Goal: Transaction & Acquisition: Book appointment/travel/reservation

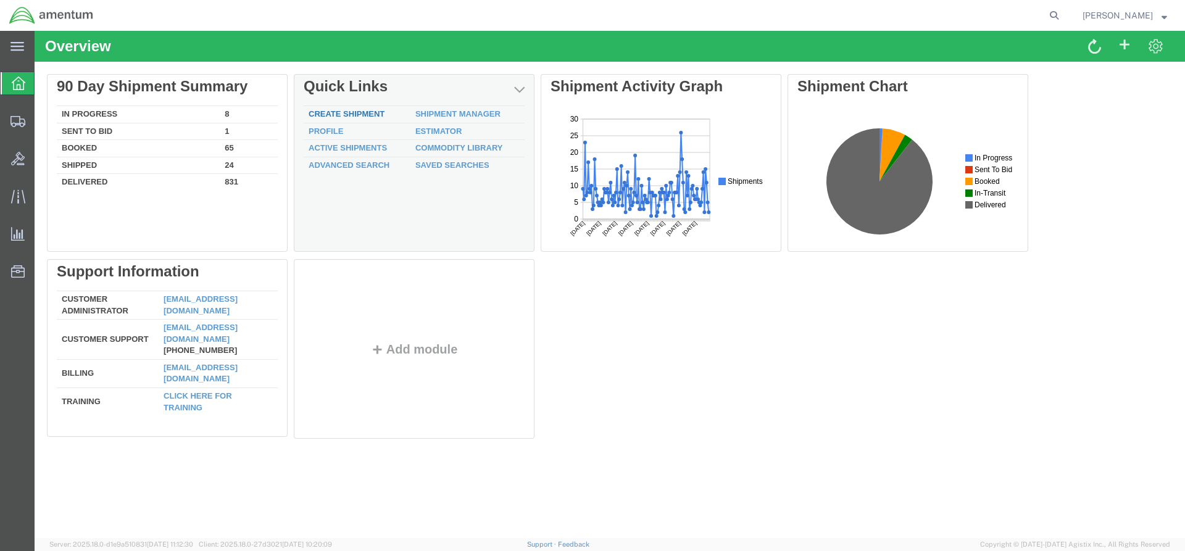
click at [360, 113] on link "Create Shipment" at bounding box center [347, 113] width 76 height 9
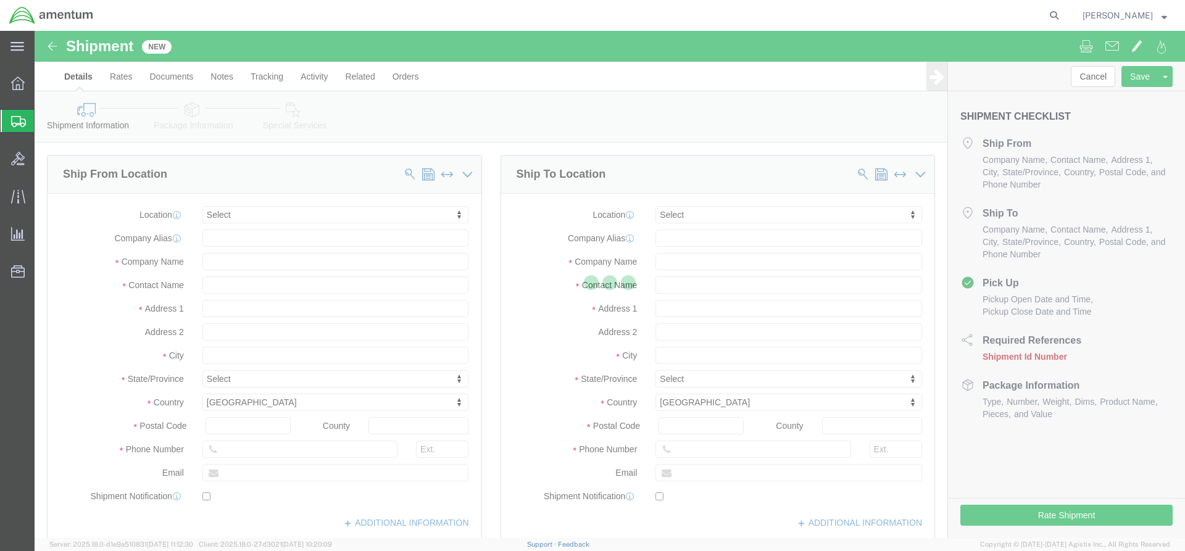
select select
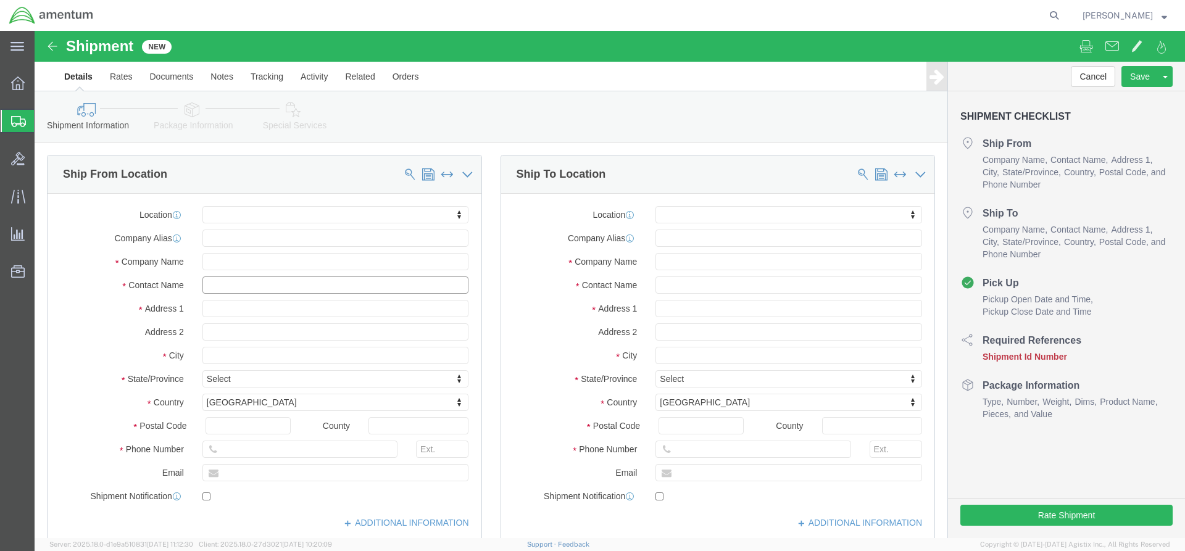
click input "text"
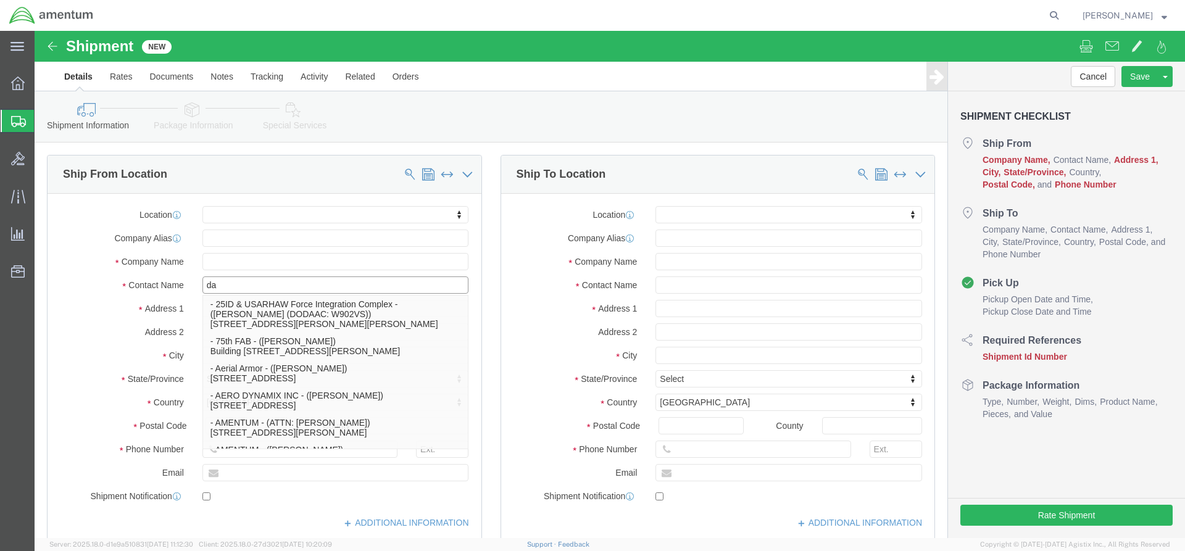
type input "dan"
click p "- AMENTUM - (DANIEL WILLIAMSON) 13650 AEROSPACE WAY, HANGER 860, HANGER 860, JA…"
select select
type input "AMENTUM"
type input "[PERSON_NAME]"
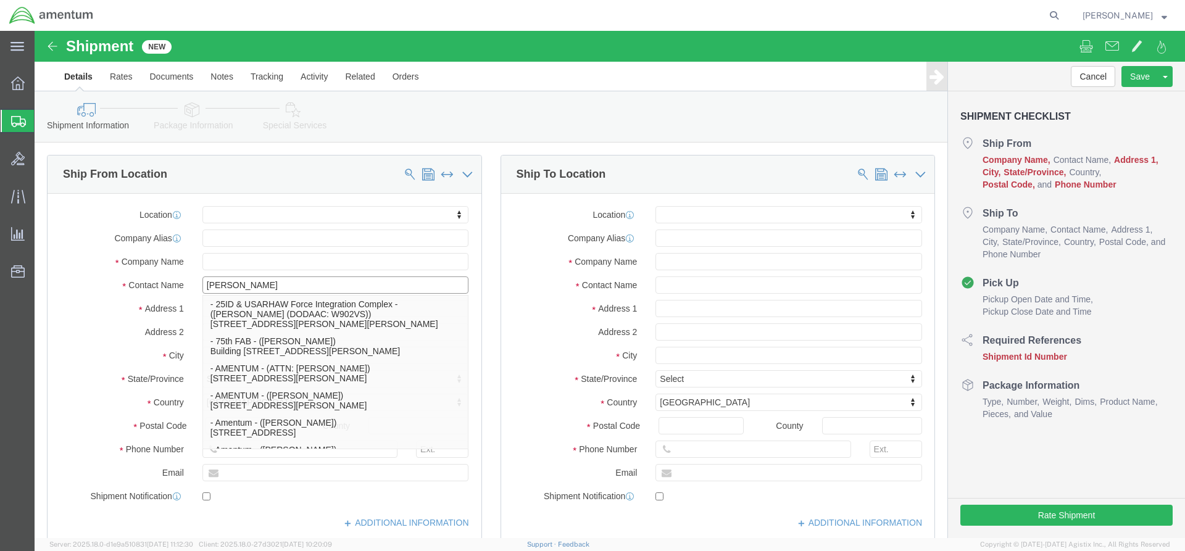
type input "[STREET_ADDRESS]"
type input "HANGER 860"
type input "[GEOGRAPHIC_DATA]"
type input "32221"
type input "[PHONE_NUMBER]"
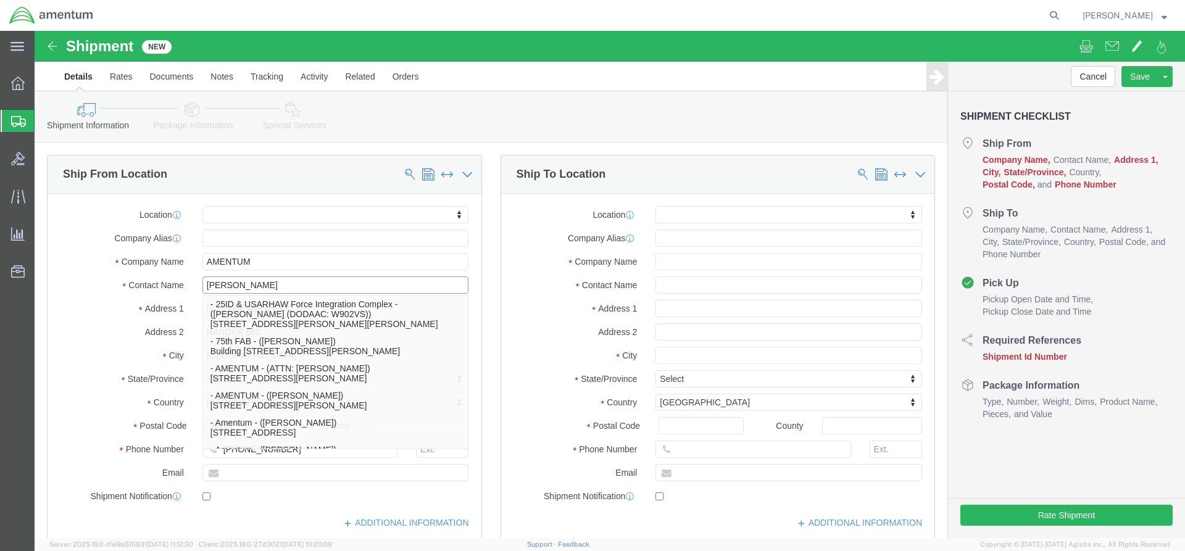
select select "FL"
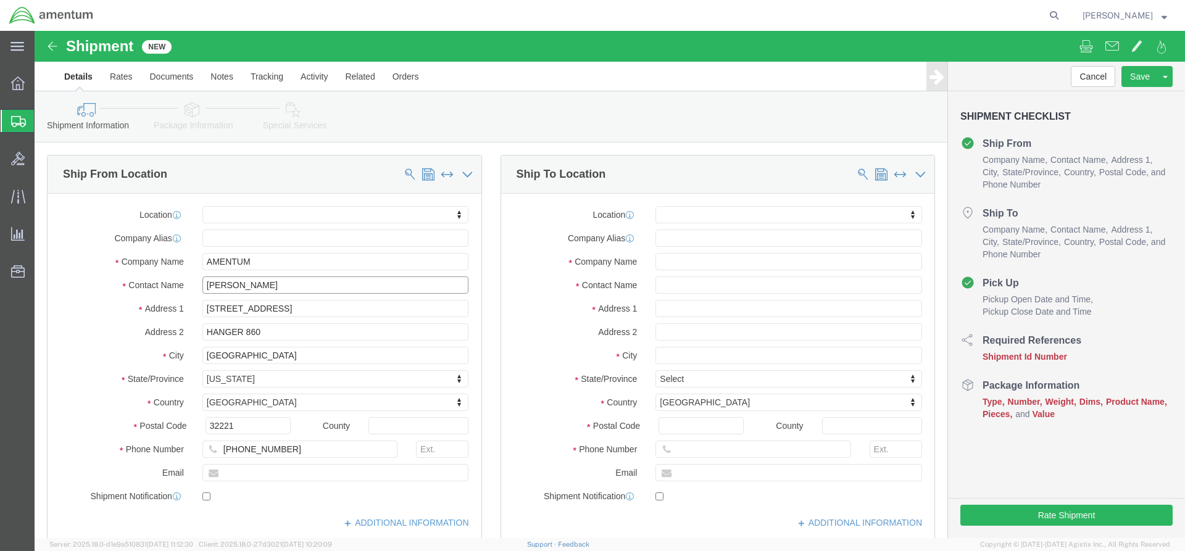
type input "[PERSON_NAME]"
click input "text"
type input "Daniel.Williamson@amentum.com"
click input "text"
checkbox input "true"
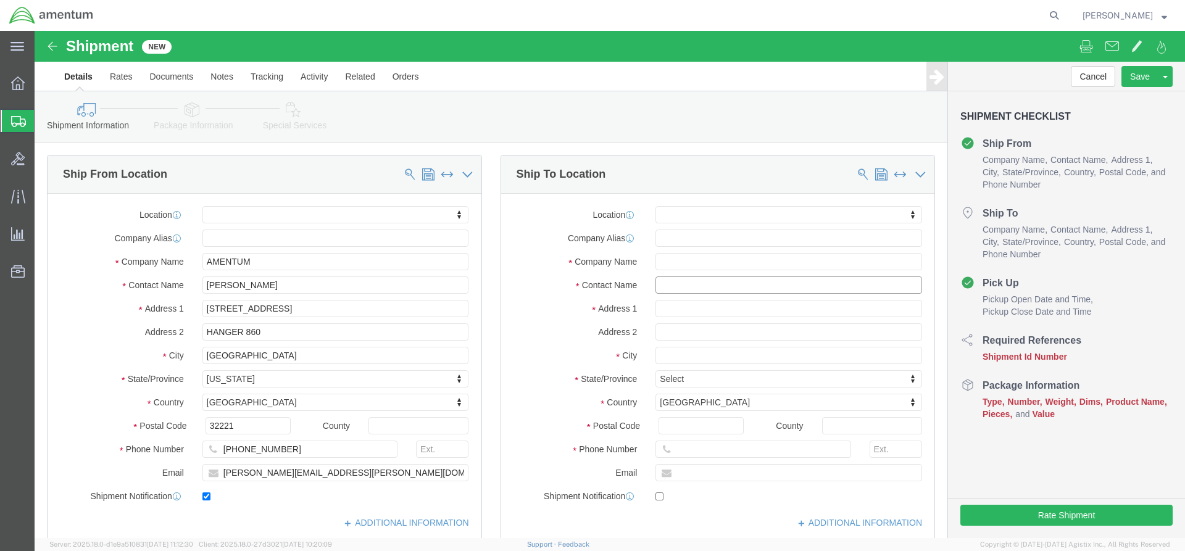
click input "text"
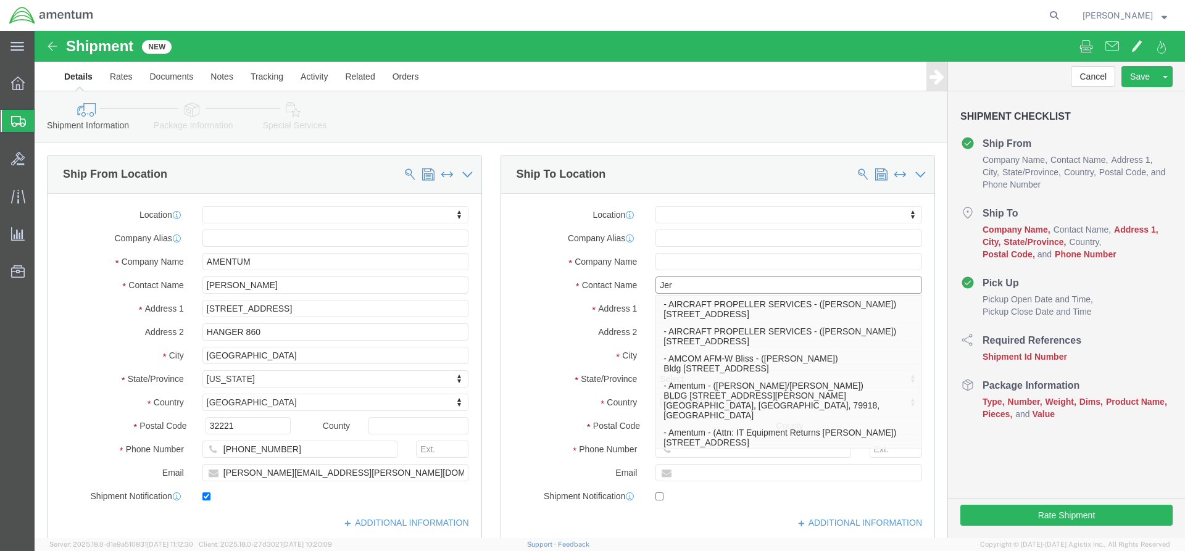
type input "Jere"
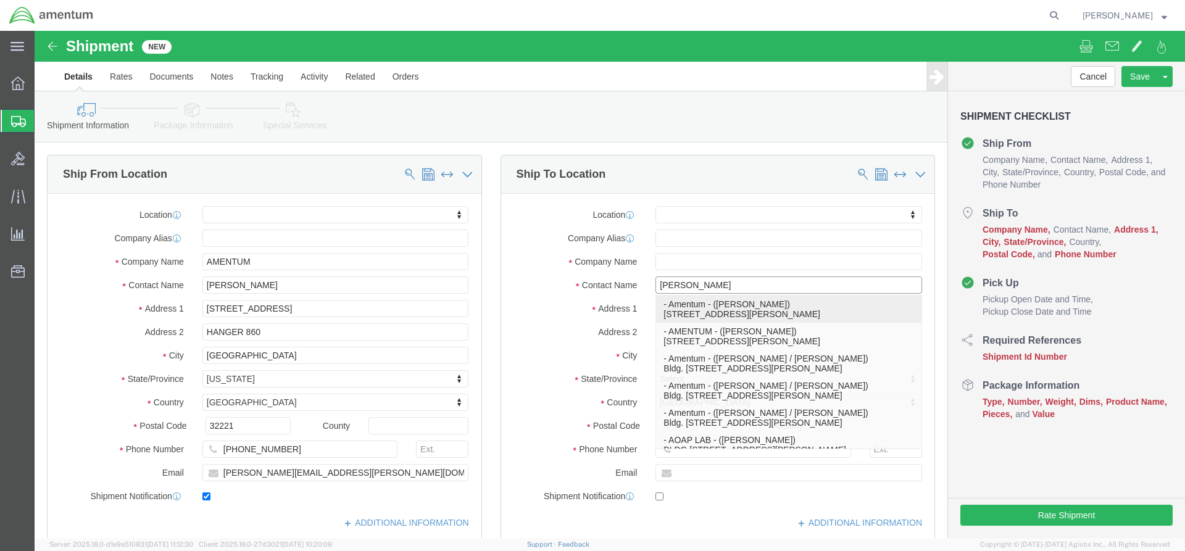
click p "- Amentum - (Jeremy Leach) 7132 B Street, Fort Campbell, KY, 42223, US"
select select
type input "Amentum"
type input "[PERSON_NAME]"
type input "[STREET_ADDRESS]"
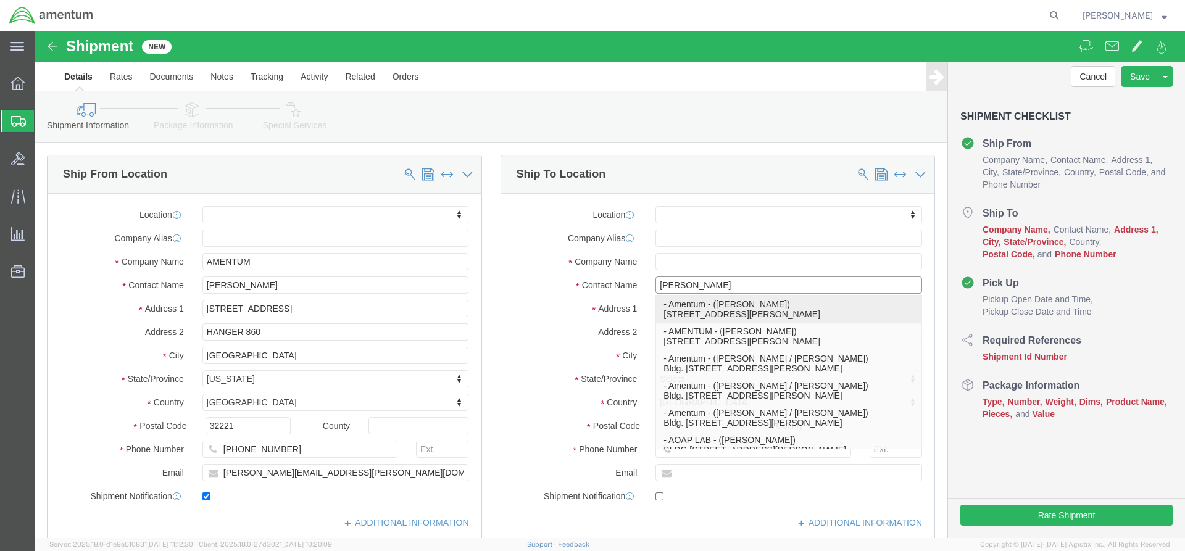
type input "Fort [PERSON_NAME]"
type input "42223"
select select "KY"
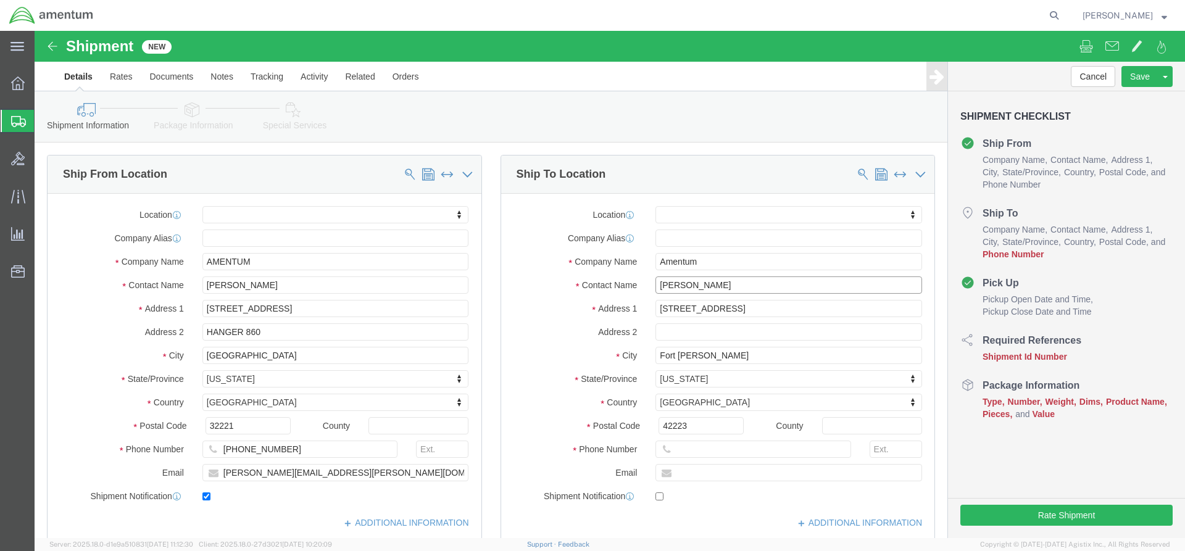
type input "[PERSON_NAME]"
click input "text"
click label "Phone Number"
click input "text"
paste input "Jeremy.Leach@amentum.com"
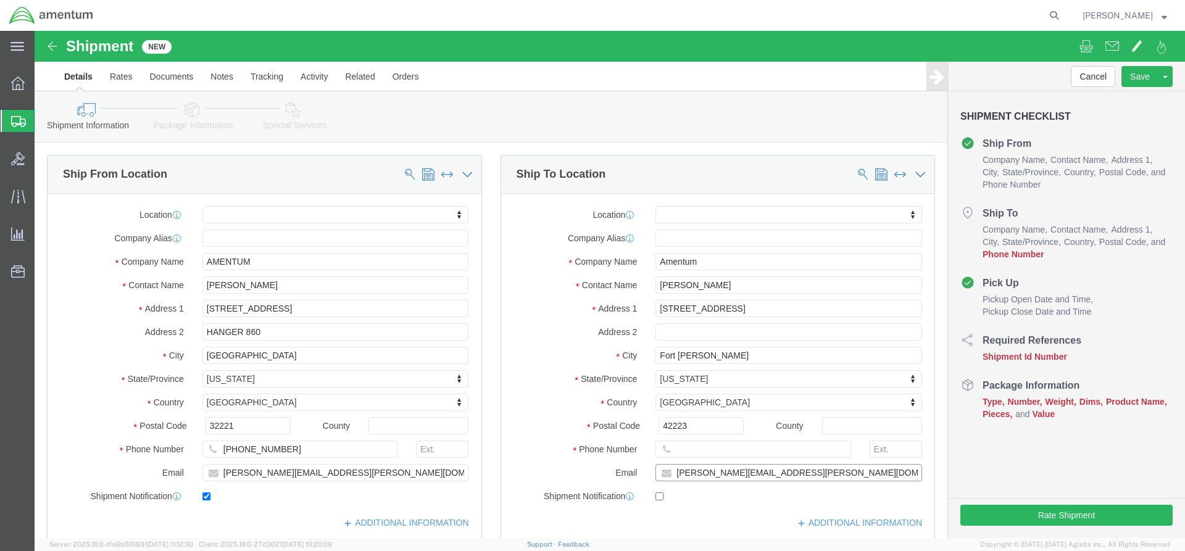
type input "Jeremy.Leach@amentum.com"
checkbox input "true"
click label "Email"
click input "text"
paste input "[PHONE_NUMBER]"
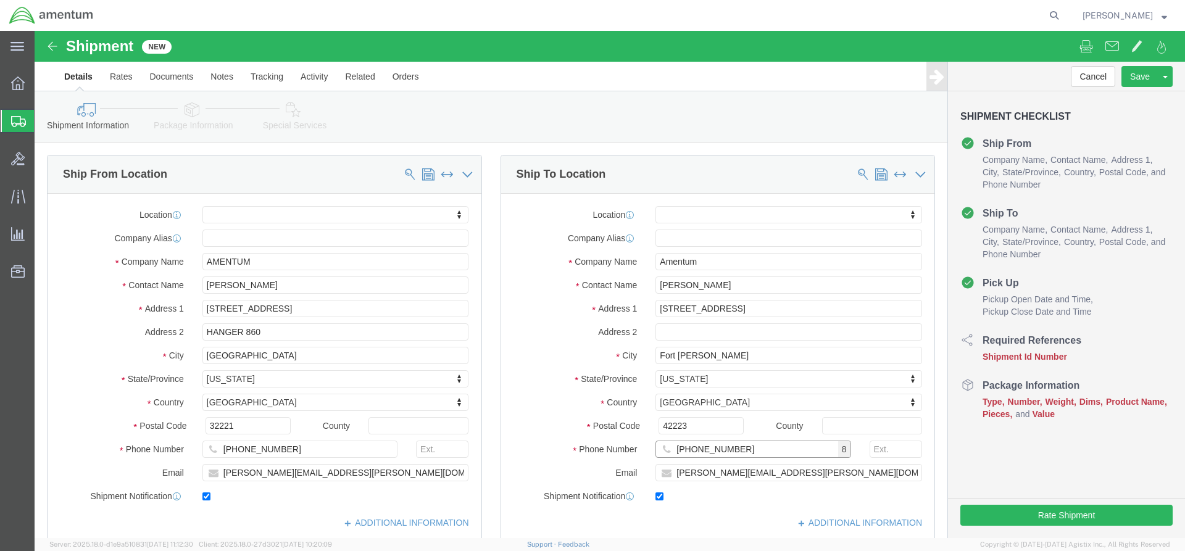
type input "[PHONE_NUMBER]"
click div "Sep 10 2025 11:00 AM"
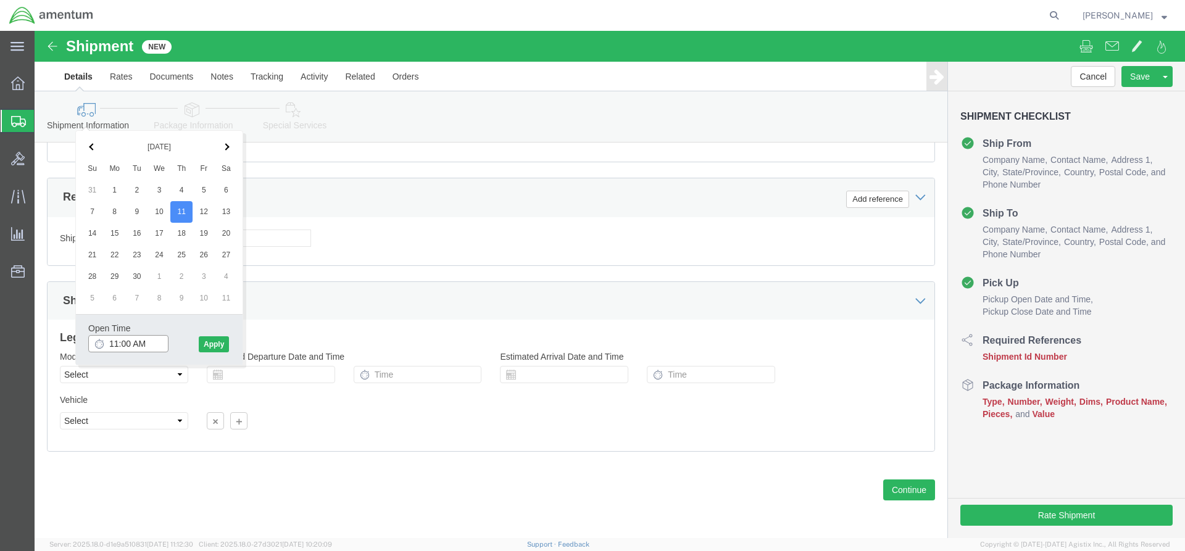
click input "11:00 AM"
type input "7:00 AM"
click button "Apply"
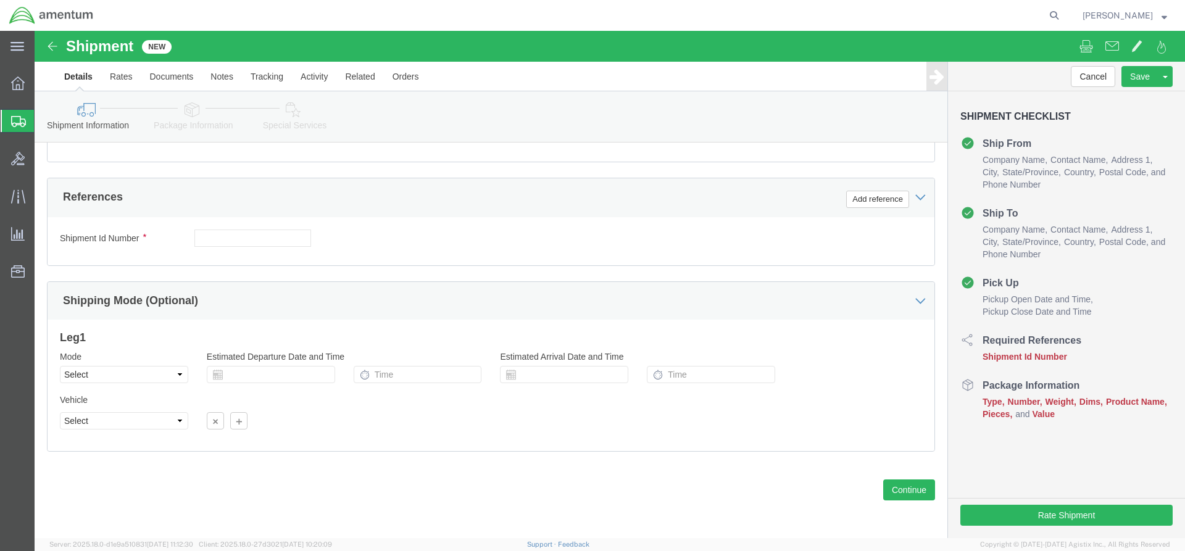
click div "Sep 11 2025 8:00 AM"
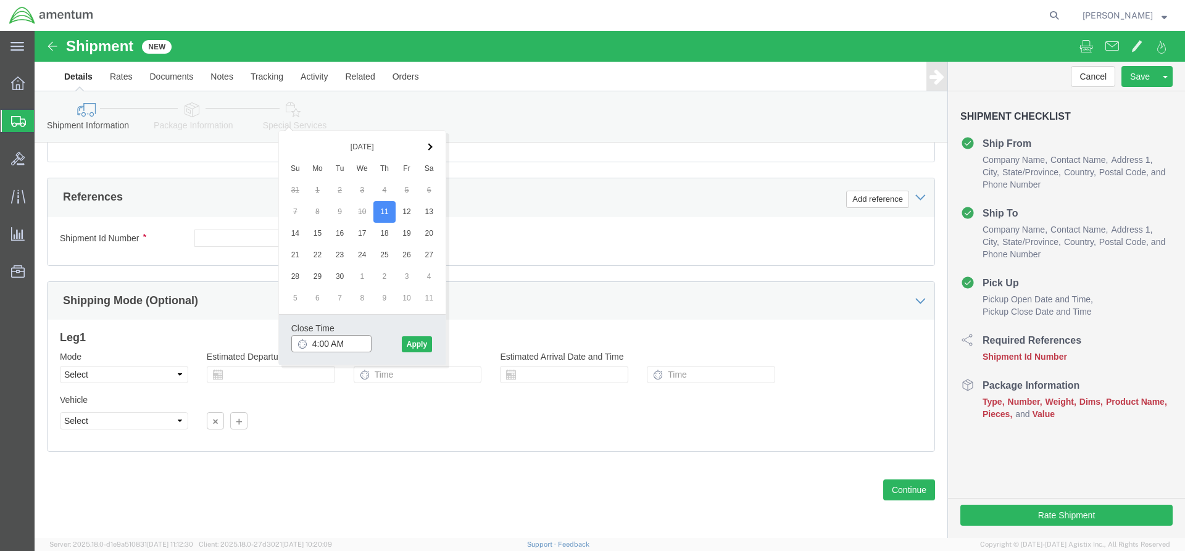
drag, startPoint x: 296, startPoint y: 310, endPoint x: 312, endPoint y: 310, distance: 16.0
click input "4:00 AM"
type input "4:00 PM"
click button "Apply"
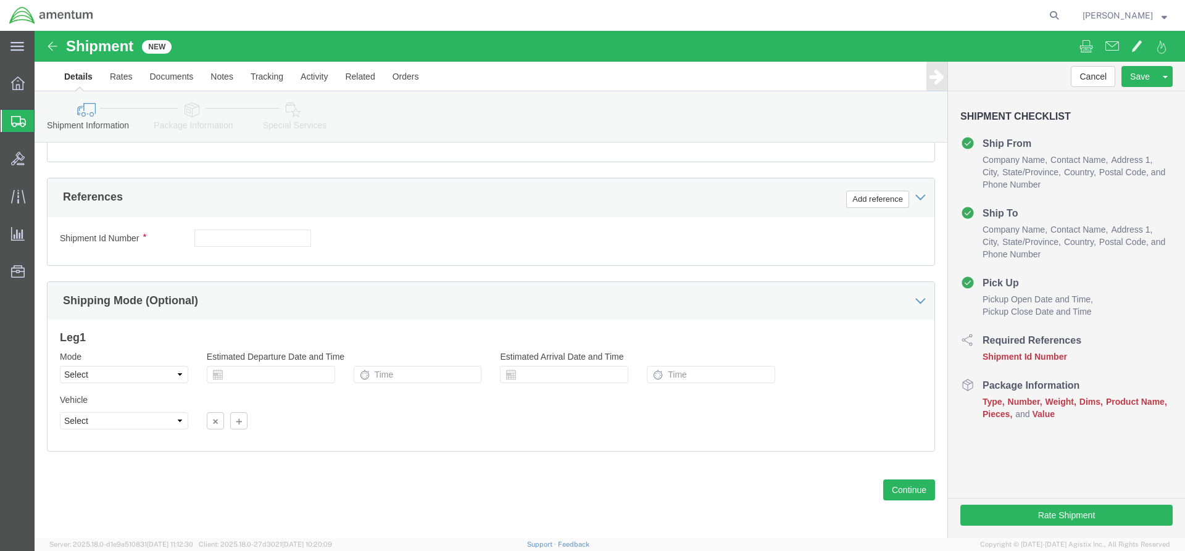
click div
click input "5:00 PM"
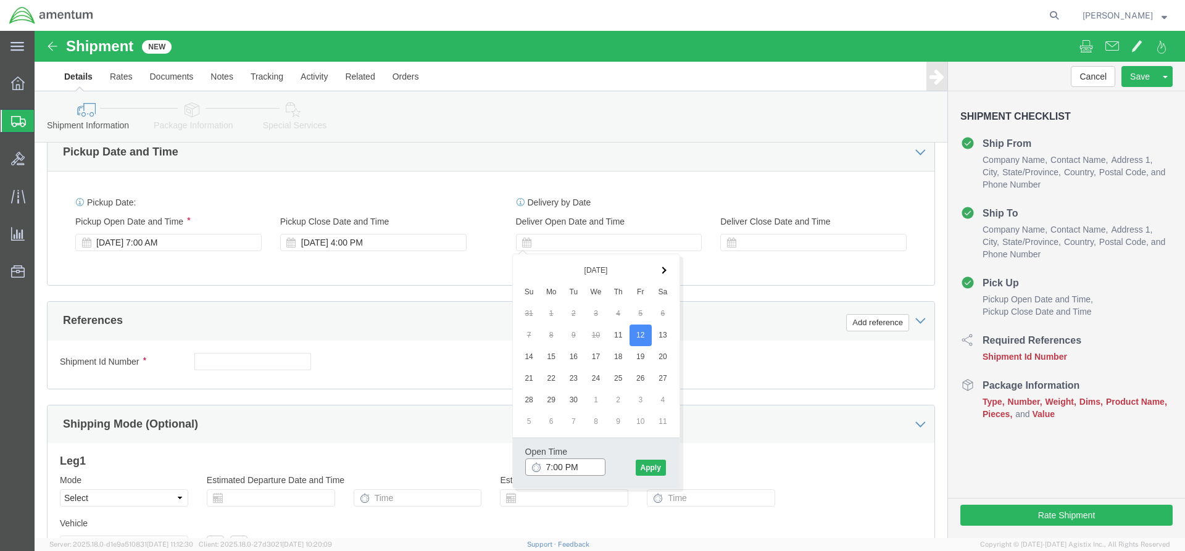
drag, startPoint x: 544, startPoint y: 435, endPoint x: 530, endPoint y: 433, distance: 13.6
click input "7:00 PM"
type input "7:am"
click button "Apply"
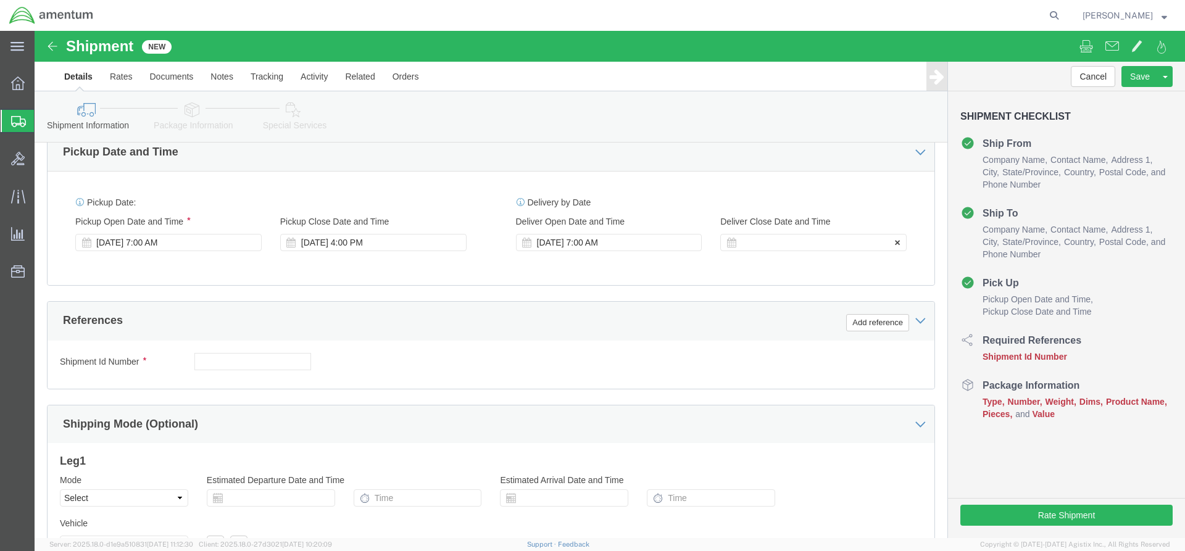
click div
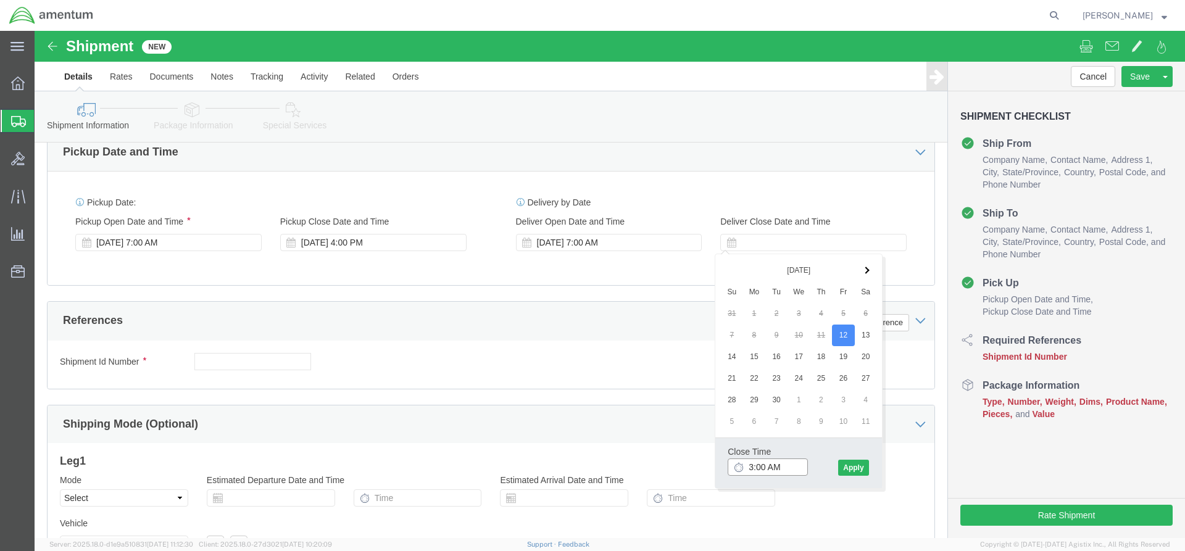
drag, startPoint x: 735, startPoint y: 433, endPoint x: 751, endPoint y: 437, distance: 16.6
click input "3:00 AM"
drag, startPoint x: 736, startPoint y: 436, endPoint x: 755, endPoint y: 436, distance: 19.1
click input "3:pm AM"
type input "3:pm"
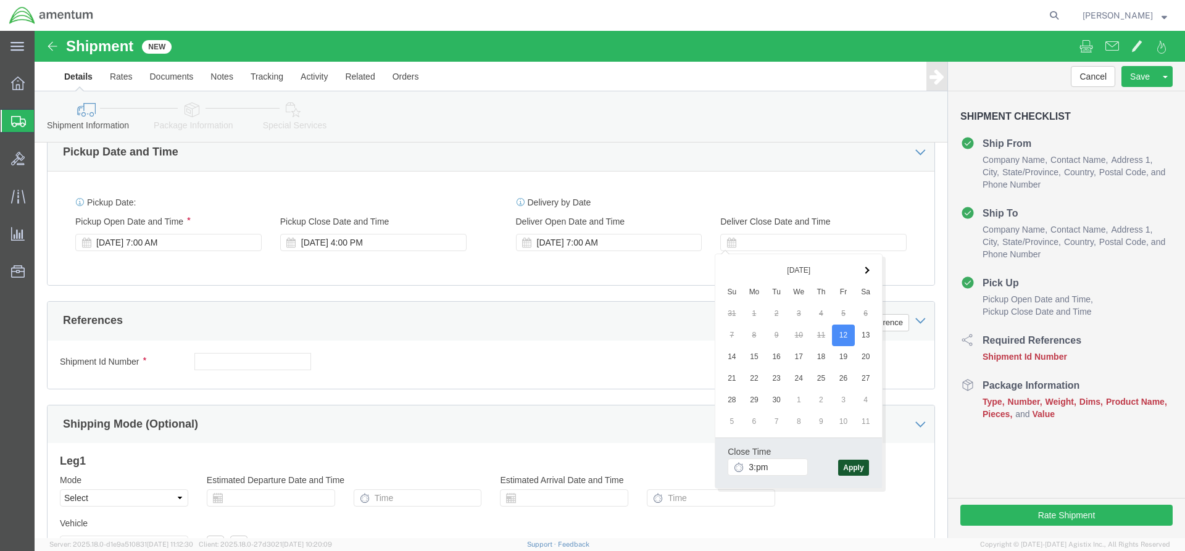
click button "Apply"
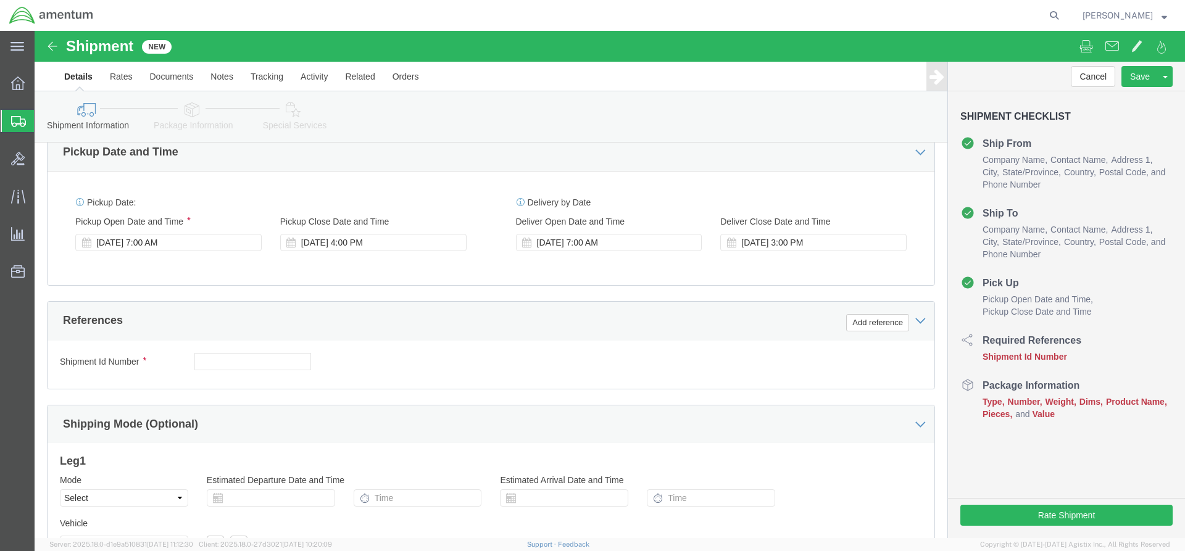
scroll to position [0, 0]
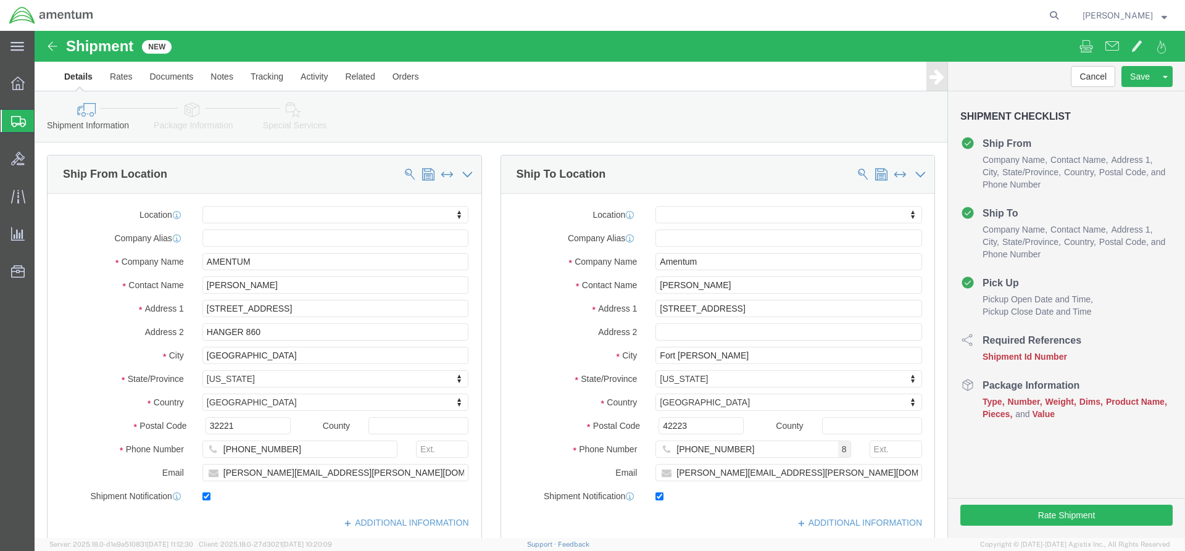
click button "Continue"
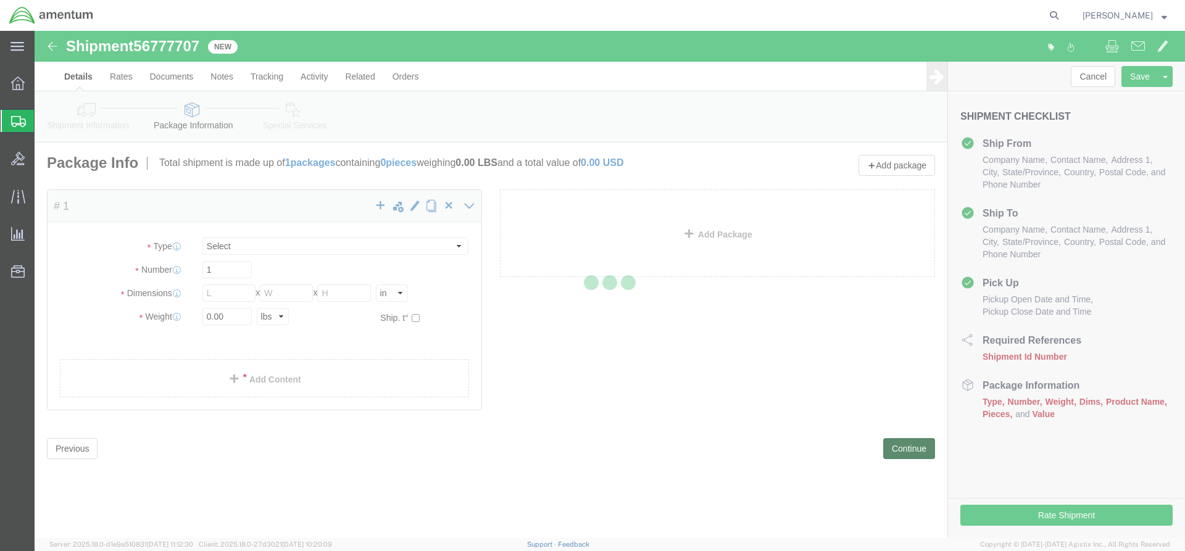
select select "CBOX"
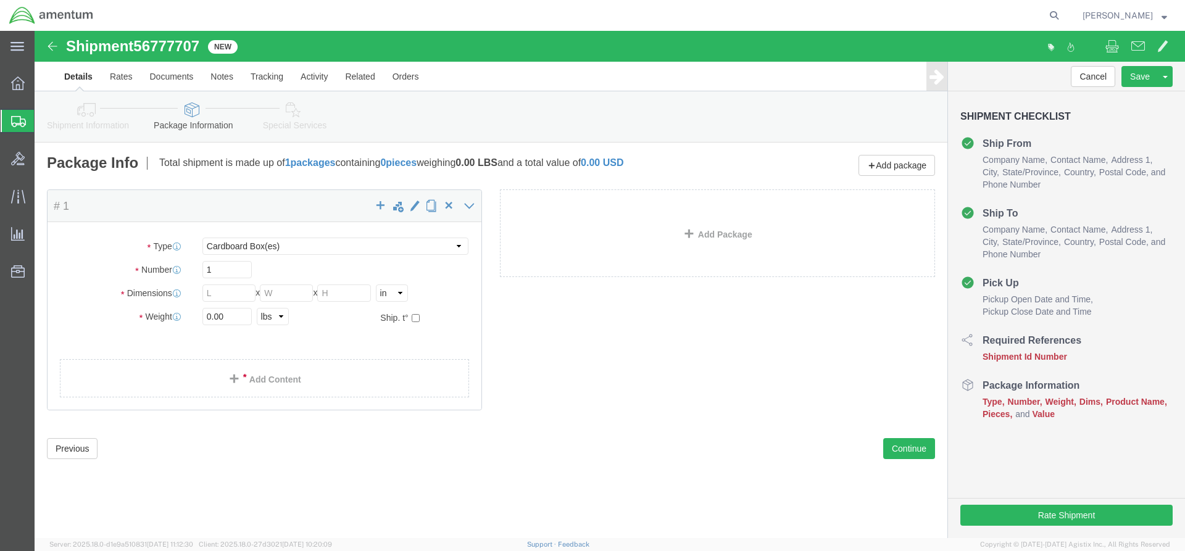
drag, startPoint x: 168, startPoint y: 14, endPoint x: 104, endPoint y: 13, distance: 63.6
click span "56777707"
click icon
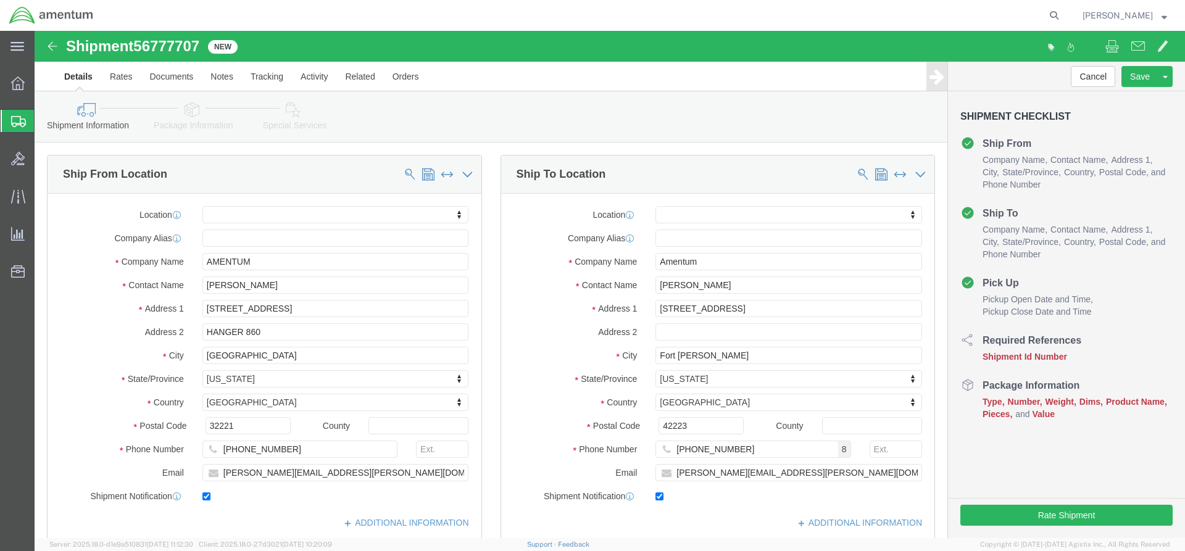
scroll to position [552, 0]
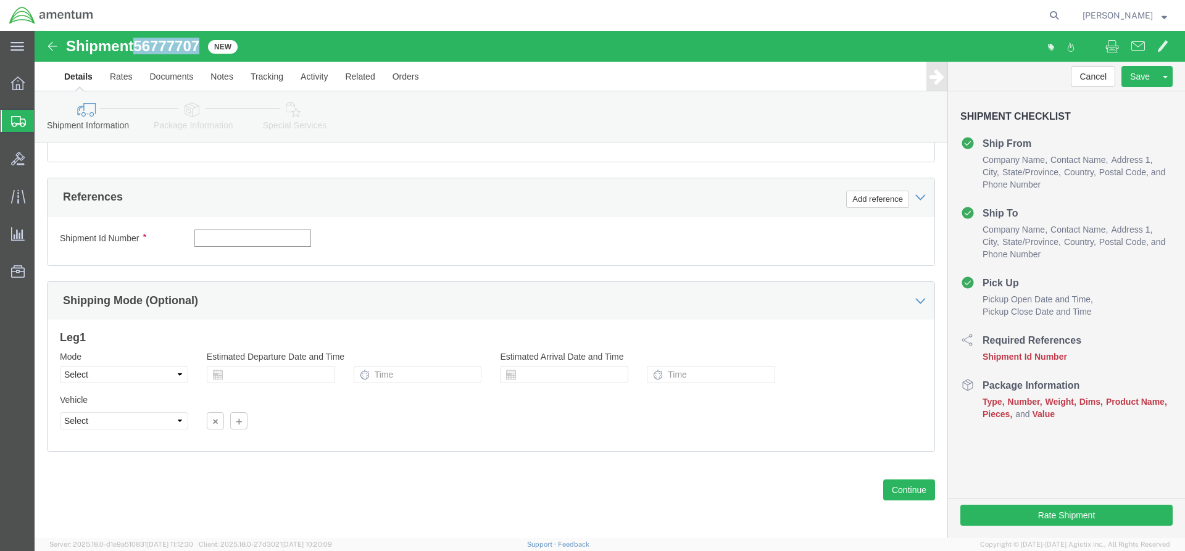
click input "text"
paste input "56777707"
type input "56777707"
click button "Add reference"
select select "CUSTREF"
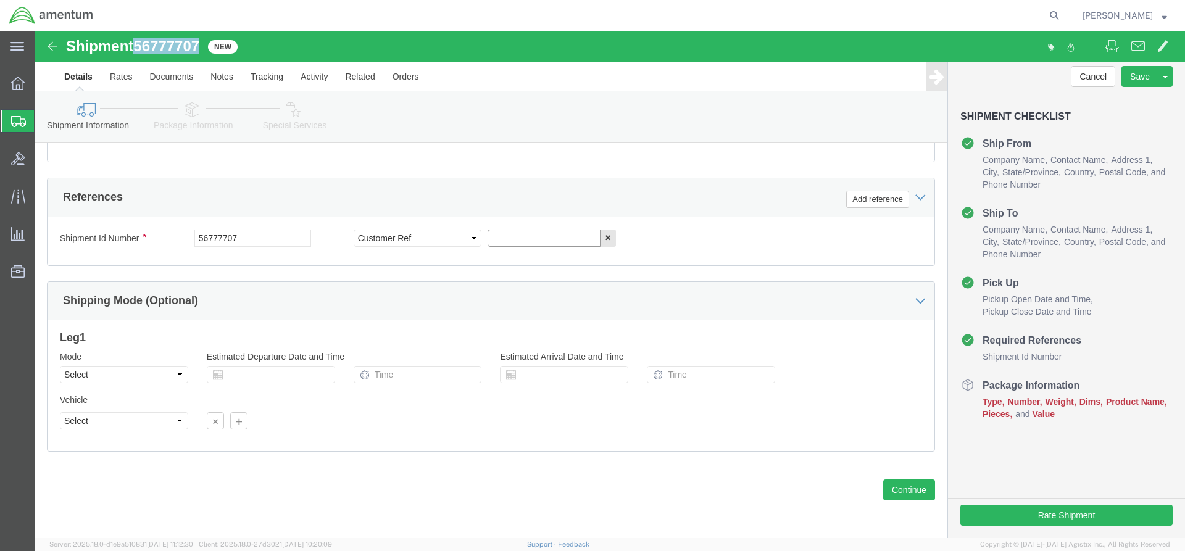
click input "text"
paste input "4998.T.1521.BT.BU.0Z.JVFL.00"
type input "4998.T.1521.BT.BU.0Z.JVFL.00"
click div "Mode Select Air Less than Truckload Multi-Leg Ocean Freight Rail Small Parcel T…"
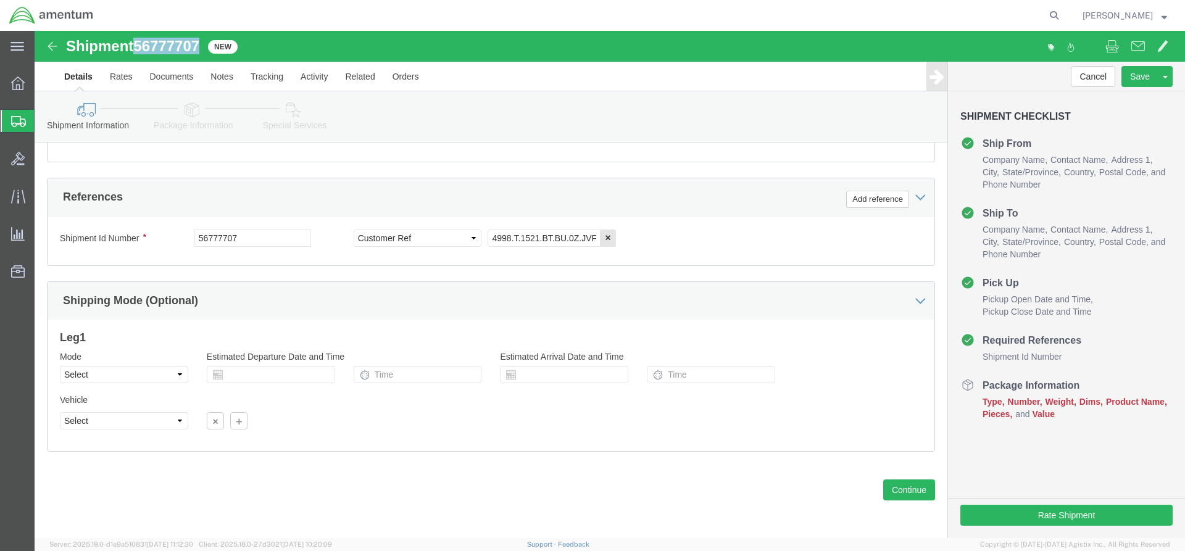
click icon
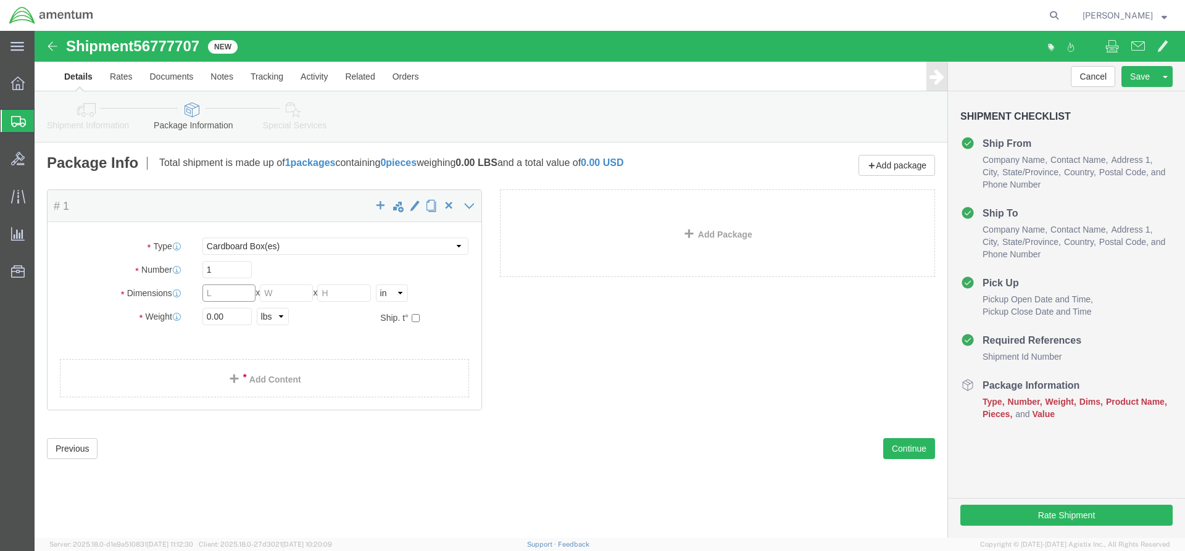
click input "text"
type input "27"
type input "15"
type input "26"
click input "0.00"
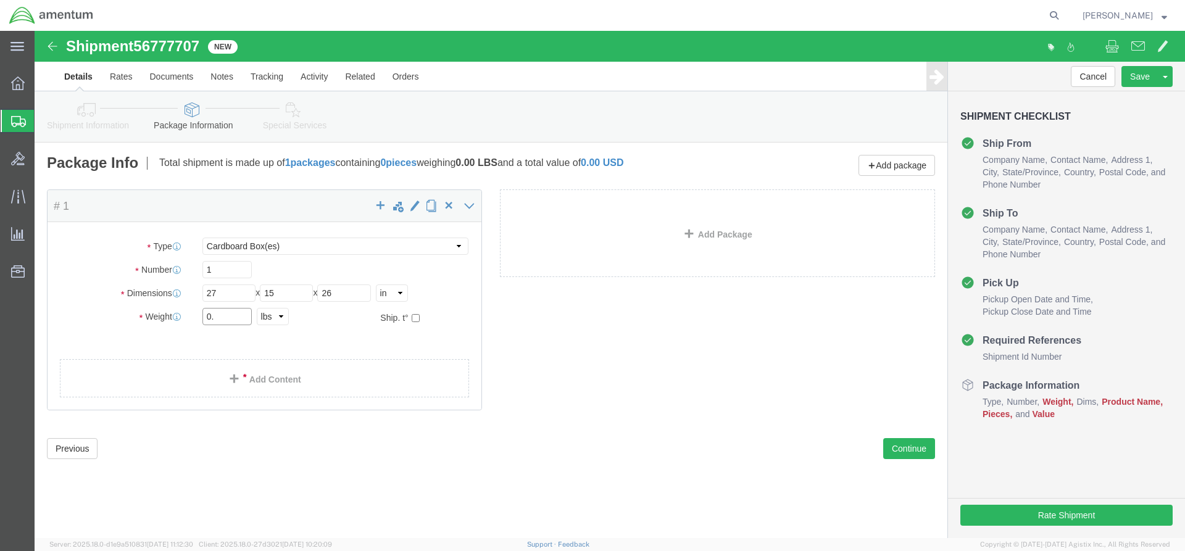
type input "0"
type input "65"
click link "Add Content"
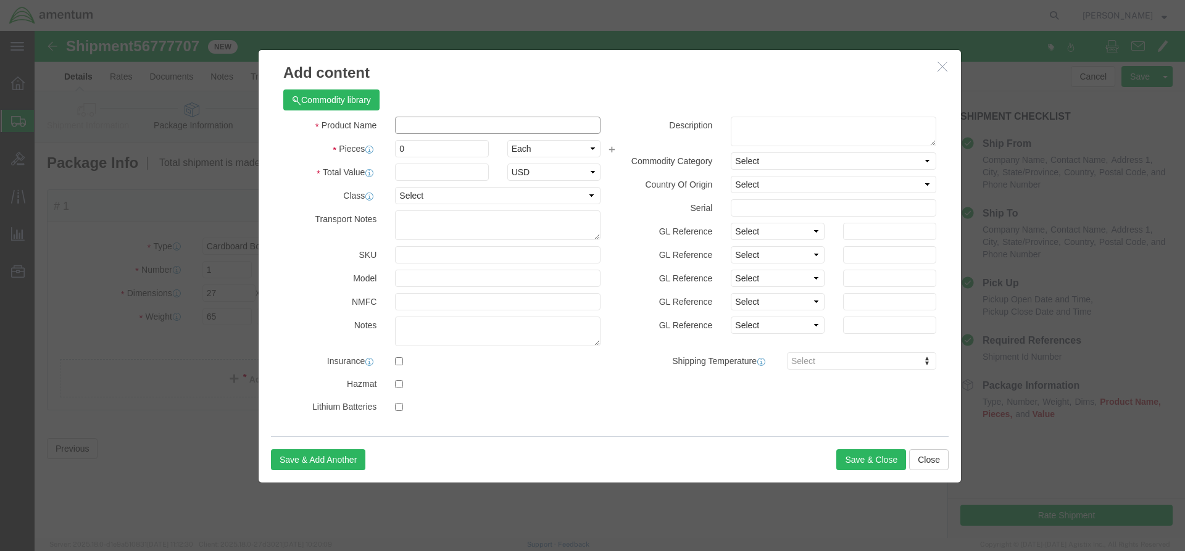
click input "text"
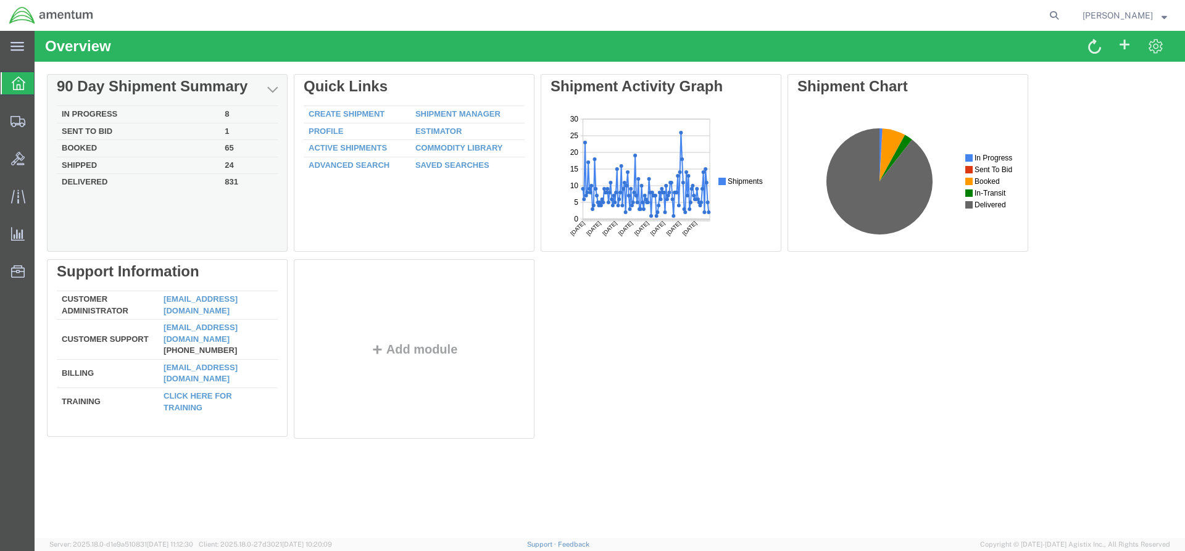
click at [98, 112] on td "In Progress" at bounding box center [138, 114] width 163 height 17
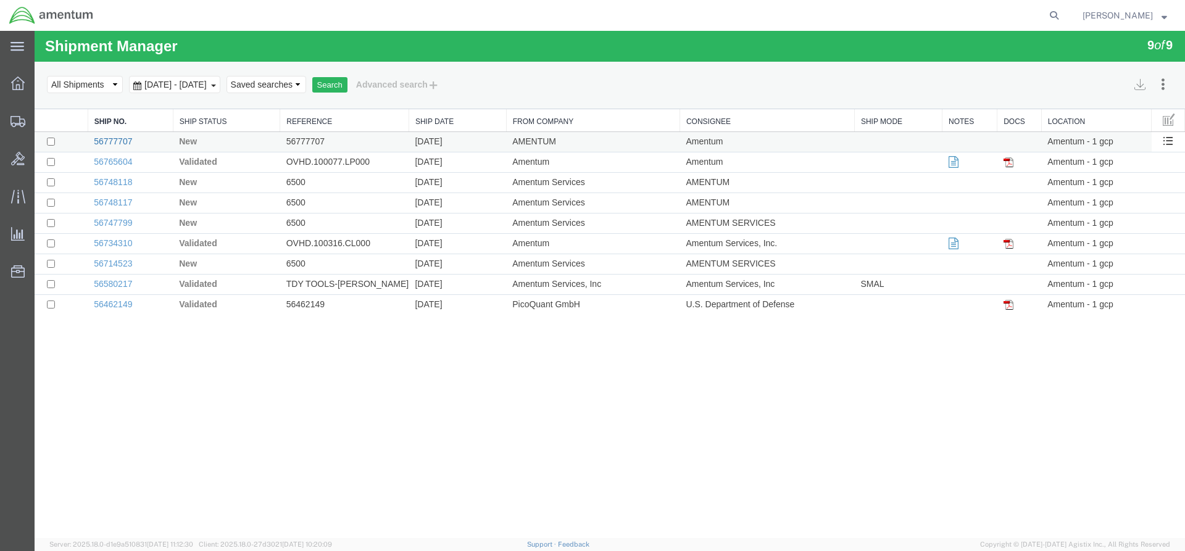
click at [116, 143] on link "56777707" at bounding box center [113, 141] width 38 height 10
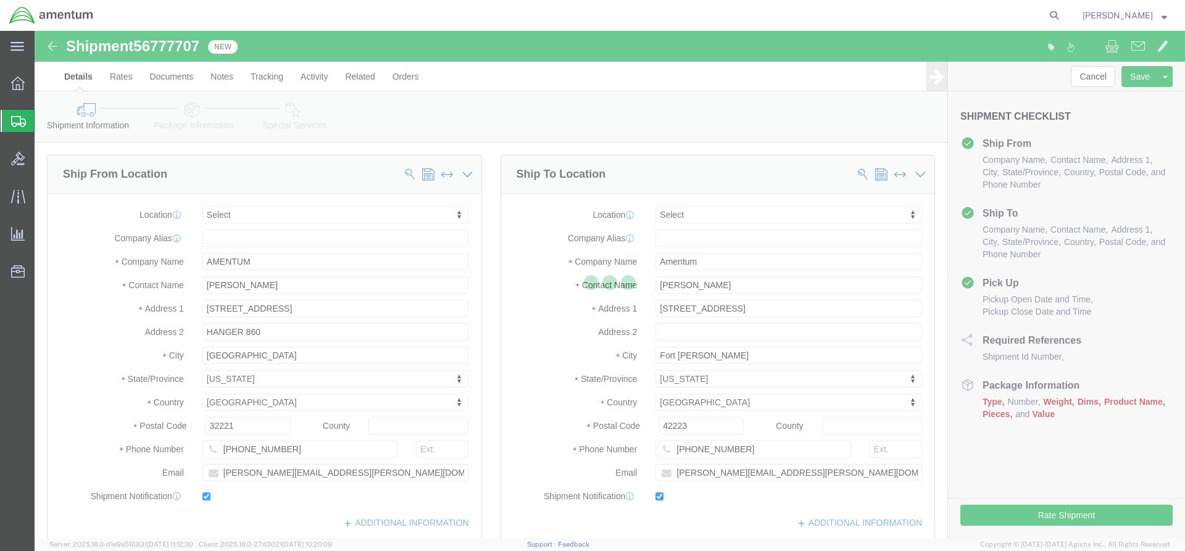
select select
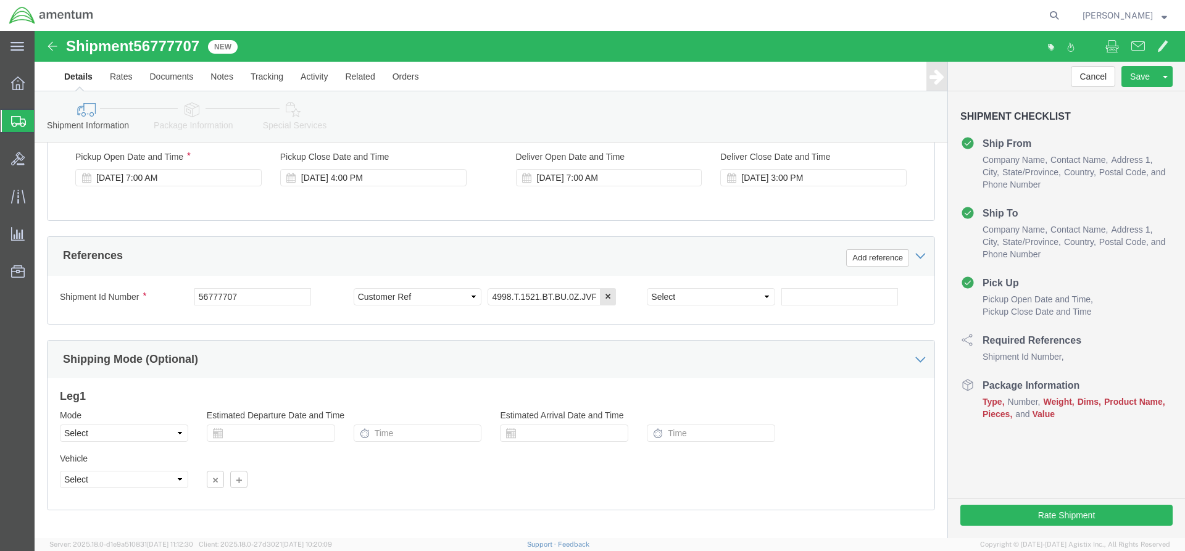
scroll to position [417, 0]
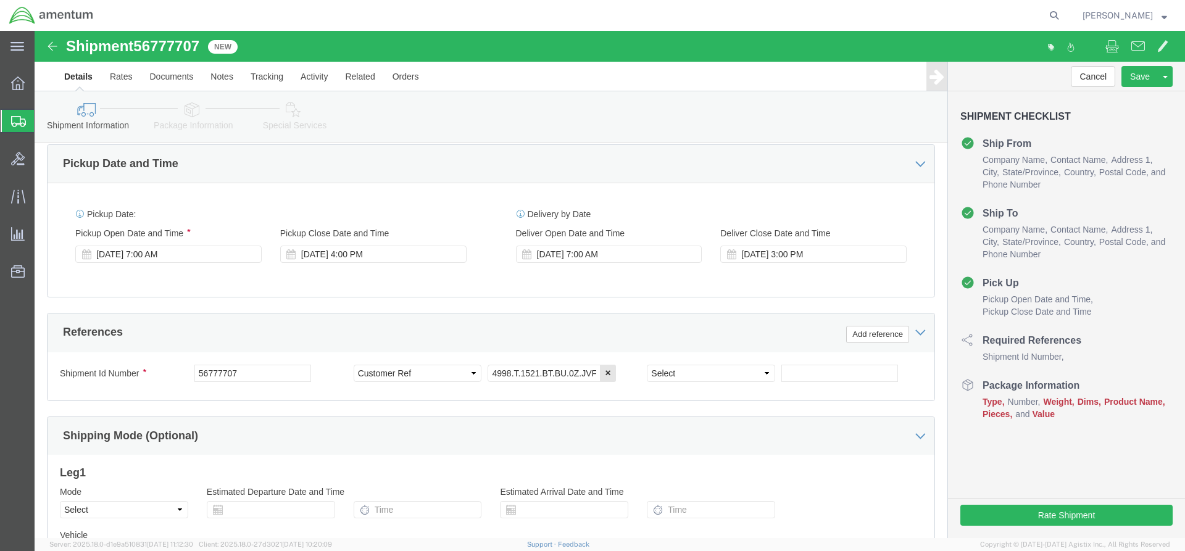
click icon
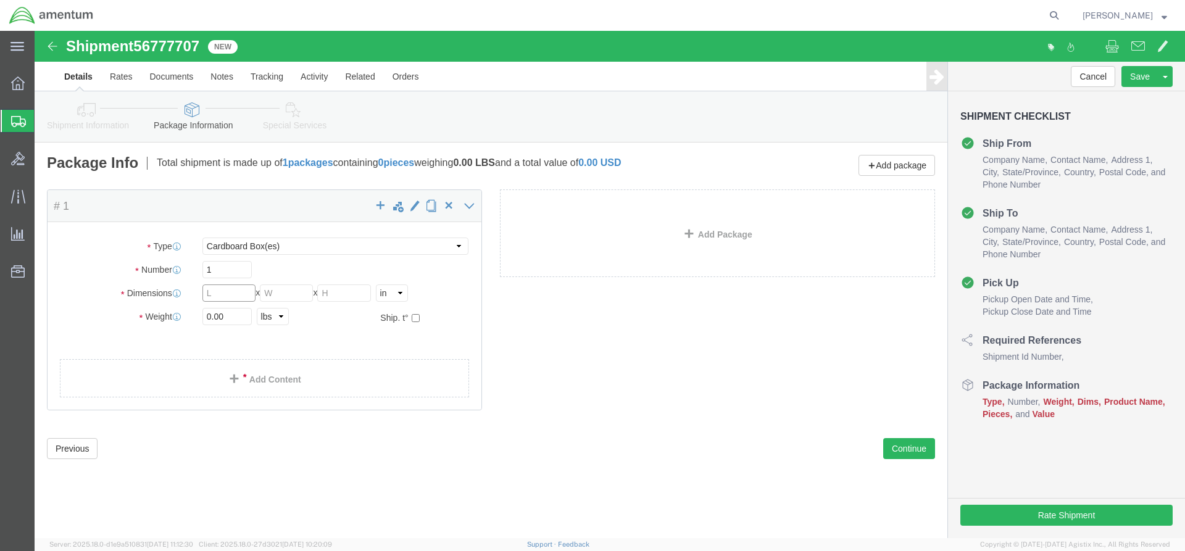
click input "text"
type input "27"
click input "text"
type input "15"
click input "text"
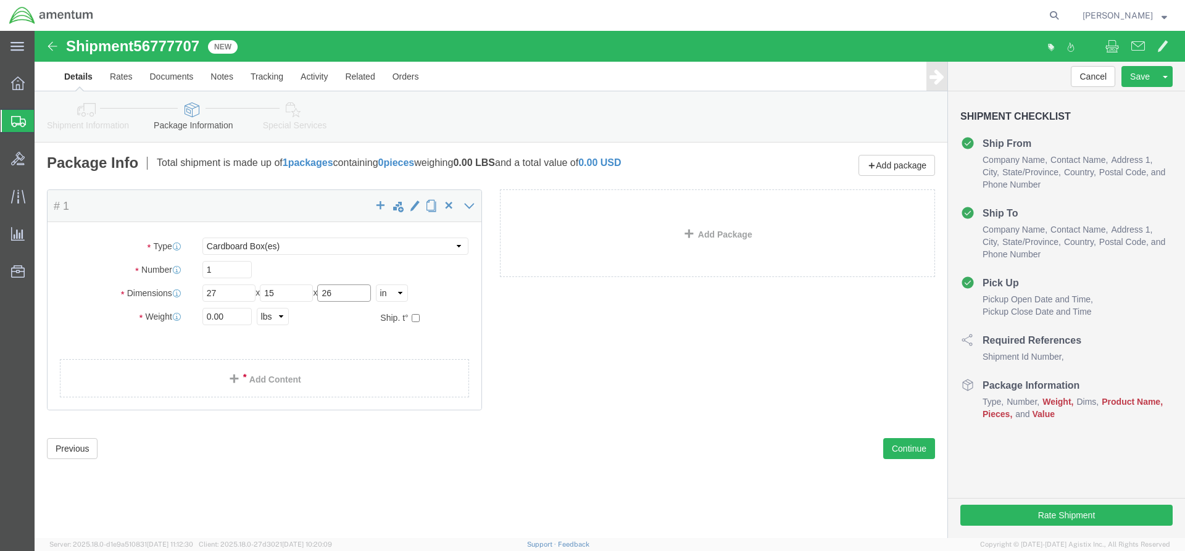
type input "26"
drag, startPoint x: 198, startPoint y: 289, endPoint x: 164, endPoint y: 285, distance: 34.2
click div "0.00 Select kgs lbs"
type input "65"
click link "Add Content"
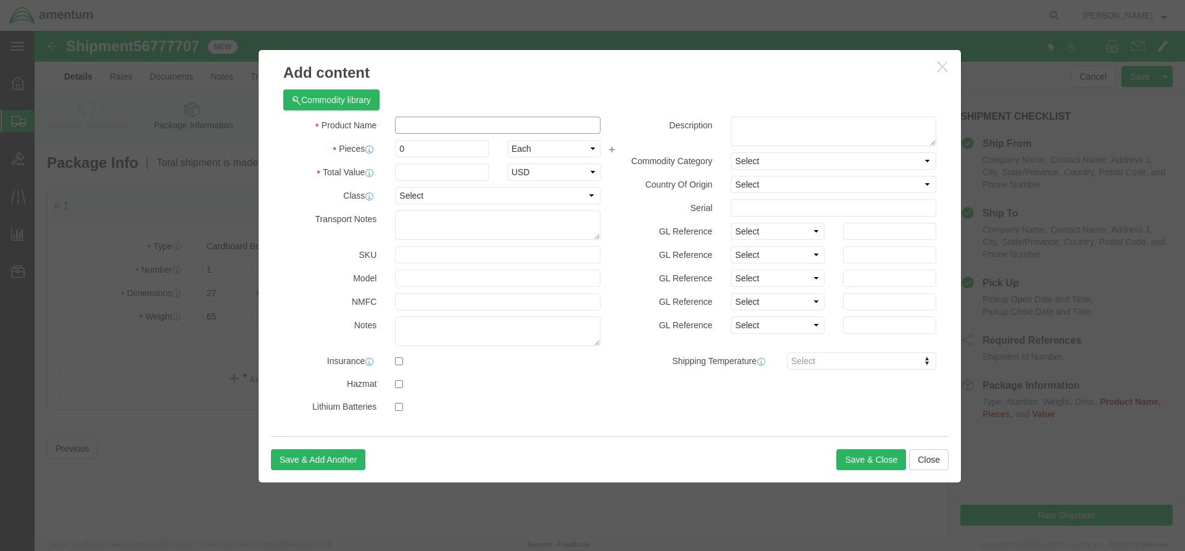
click input "text"
type input "Housing Mechanical & Aircraft Parts"
click input "0"
type input "28"
click icon
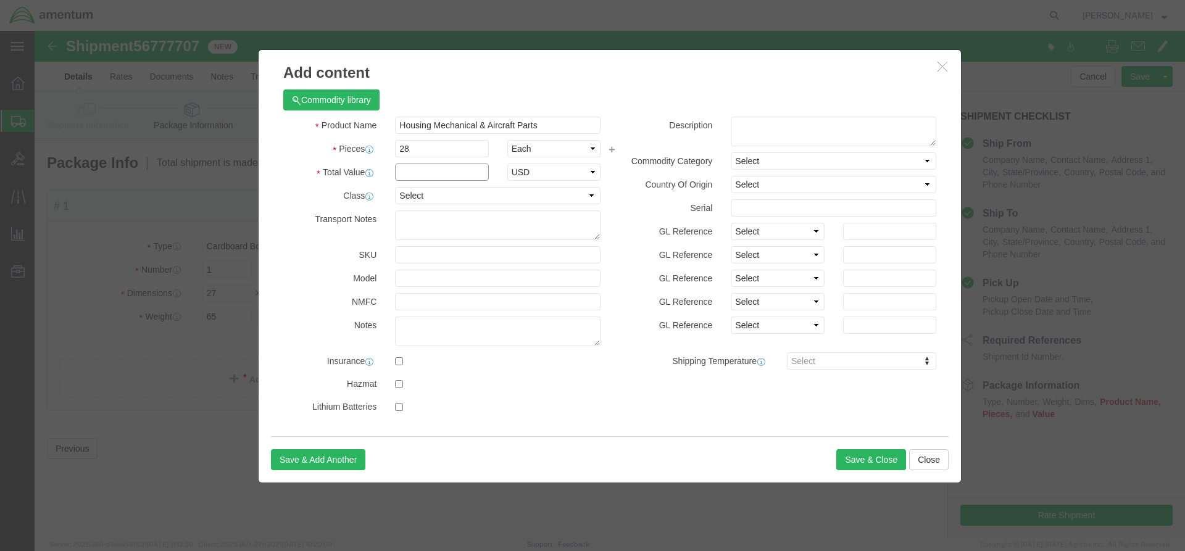
click input "text"
type input "18,000"
click button "Save & Close"
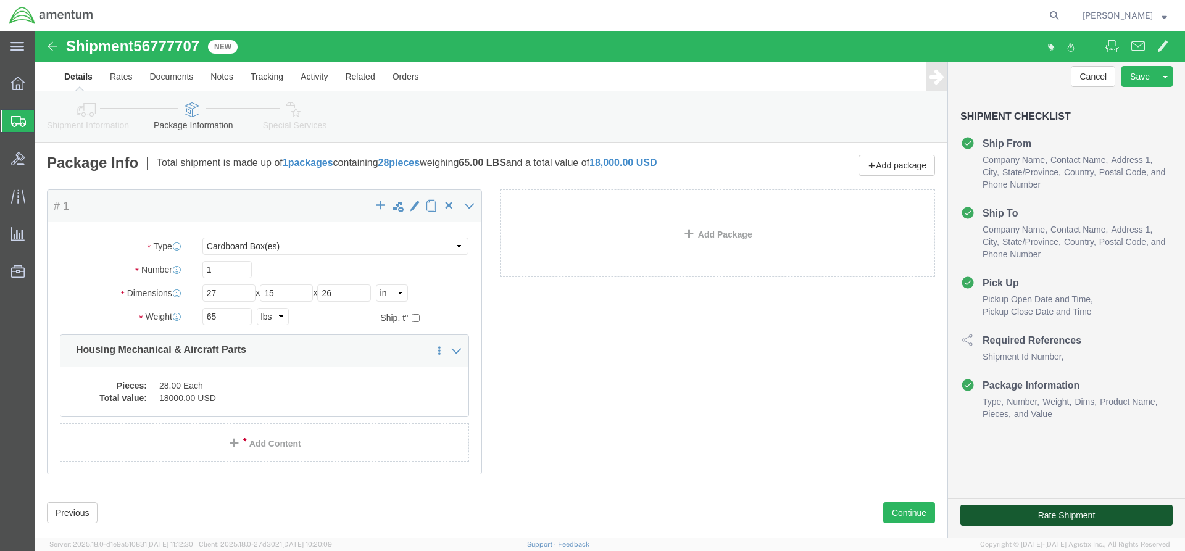
click button "Rate Shipment"
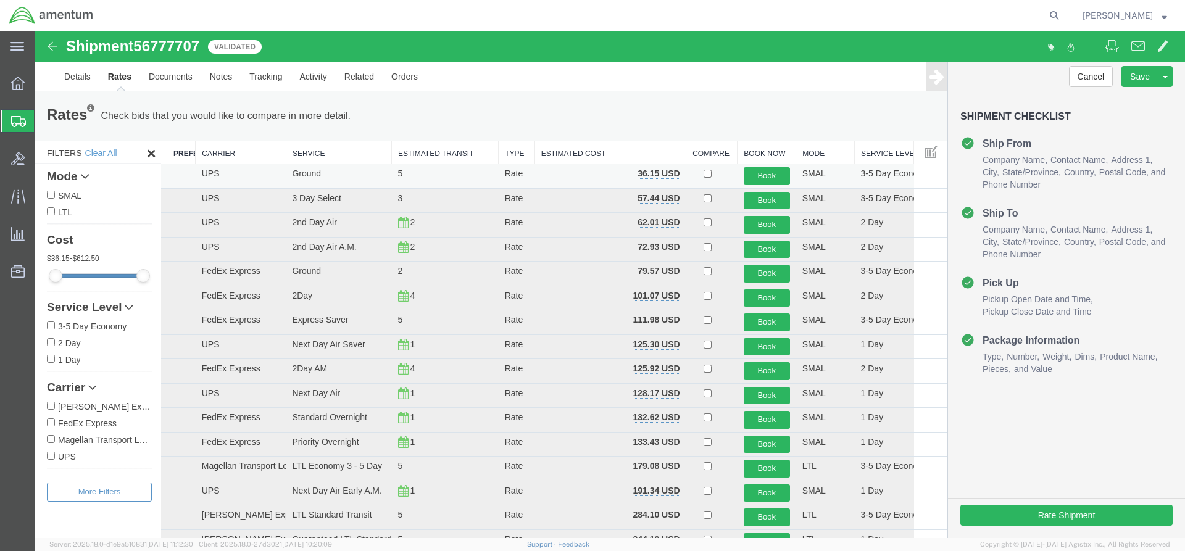
click at [696, 172] on td at bounding box center [711, 176] width 51 height 25
click at [704, 173] on input "checkbox" at bounding box center [708, 174] width 8 height 8
checkbox input "true"
click at [751, 170] on button "Book" at bounding box center [767, 176] width 46 height 18
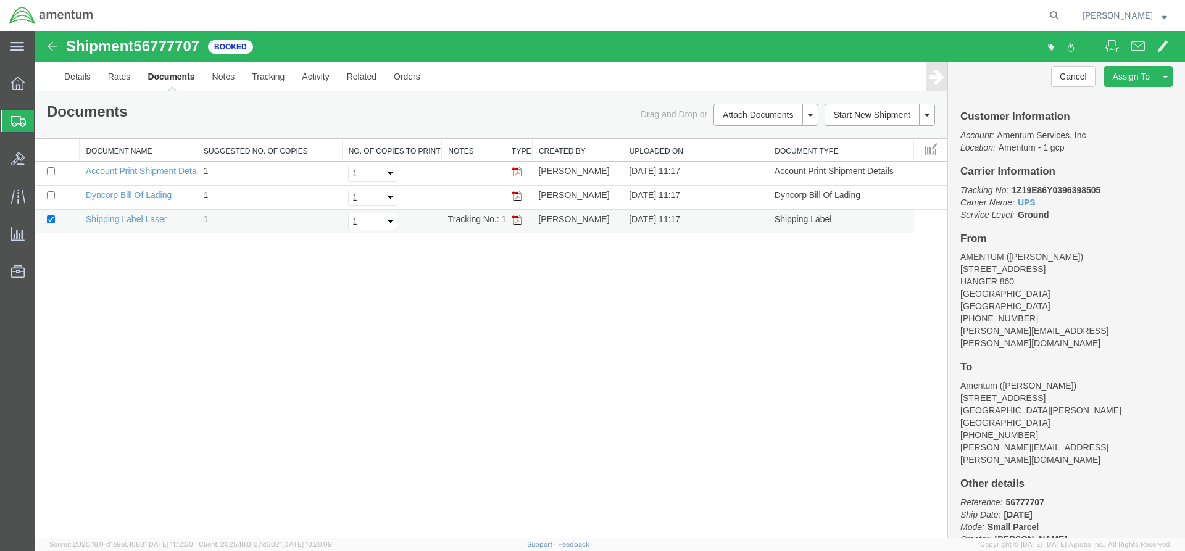
click at [515, 217] on img at bounding box center [517, 220] width 10 height 10
